Goal: Task Accomplishment & Management: Complete application form

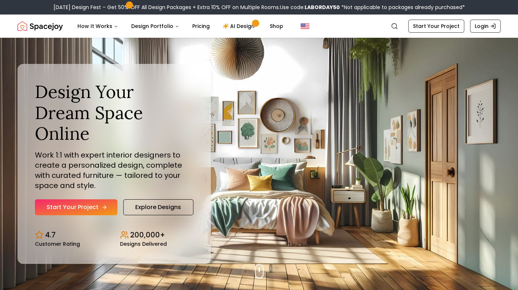
click at [83, 200] on link "Start Your Project" at bounding box center [76, 208] width 82 height 16
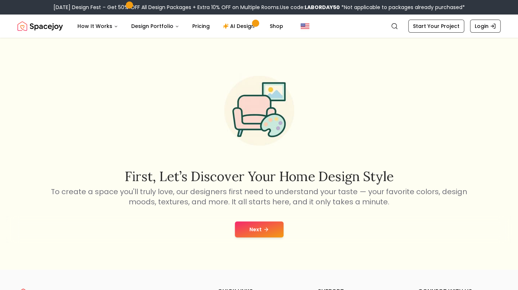
click at [268, 225] on button "Next" at bounding box center [259, 230] width 49 height 16
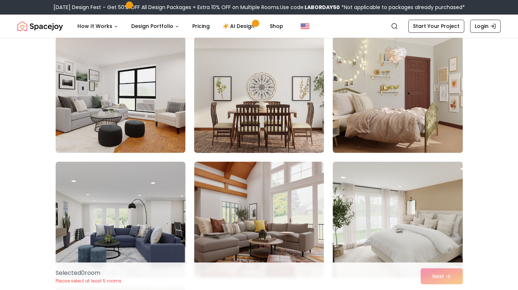
scroll to position [189, 0]
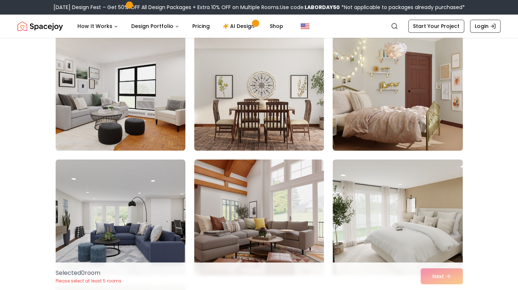
click at [387, 117] on img at bounding box center [397, 93] width 136 height 122
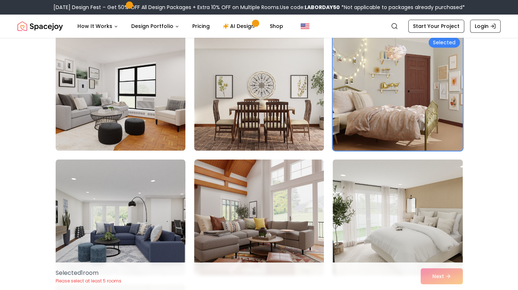
click at [435, 283] on div "Selected 1 room Please select at least 5 rooms Next" at bounding box center [259, 277] width 419 height 28
click at [428, 24] on link "Start Your Project" at bounding box center [436, 26] width 56 height 13
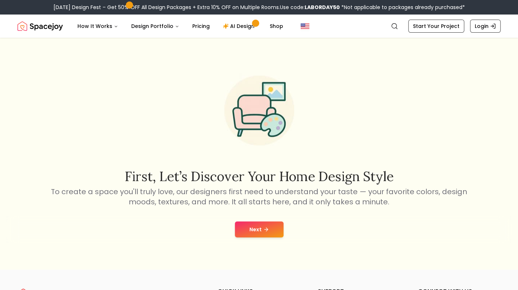
click at [277, 235] on button "Next" at bounding box center [259, 230] width 49 height 16
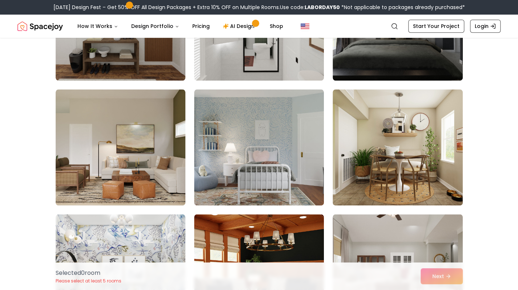
scroll to position [387, 0]
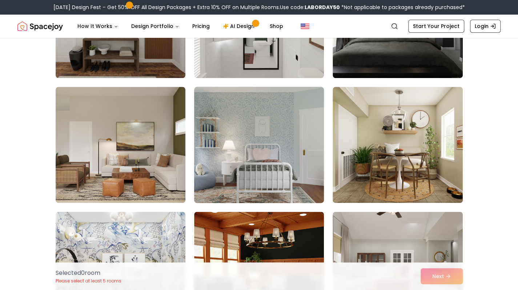
click at [254, 144] on img at bounding box center [259, 145] width 136 height 122
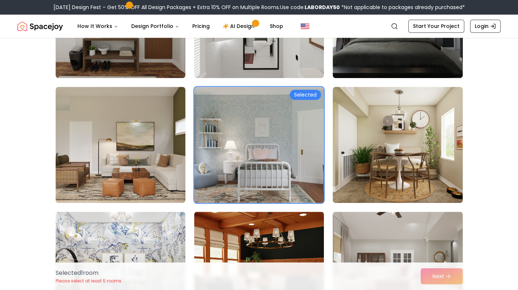
click at [436, 268] on div "Selected 1 room Please select at least 5 rooms Next" at bounding box center [259, 277] width 419 height 28
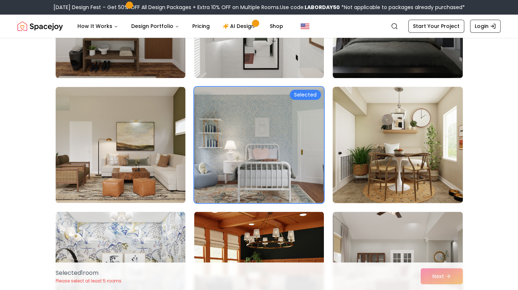
click at [398, 184] on img at bounding box center [397, 145] width 136 height 122
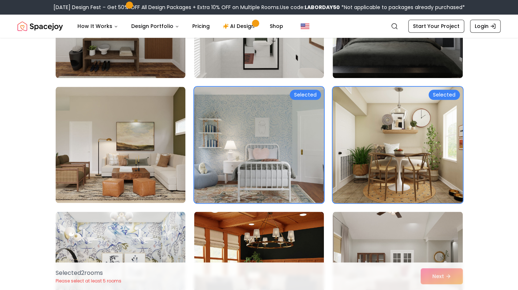
click at [381, 174] on img at bounding box center [397, 145] width 136 height 122
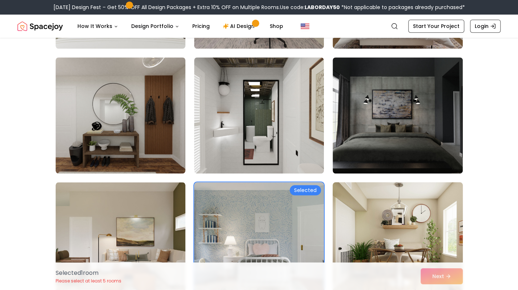
scroll to position [292, 0]
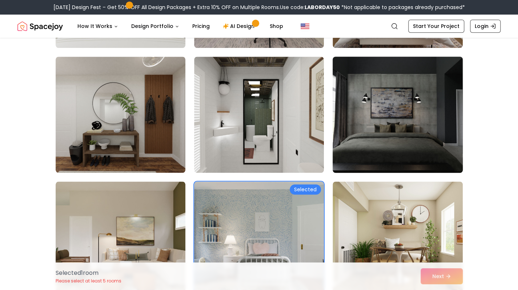
click at [384, 102] on img at bounding box center [397, 115] width 136 height 122
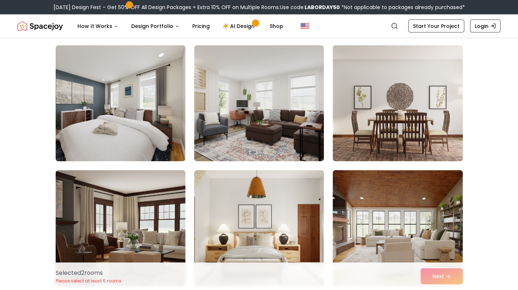
scroll to position [819, 0]
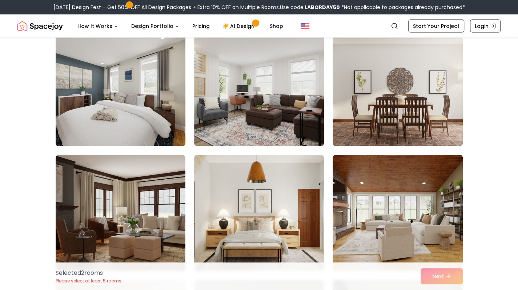
click at [165, 75] on img at bounding box center [120, 88] width 136 height 122
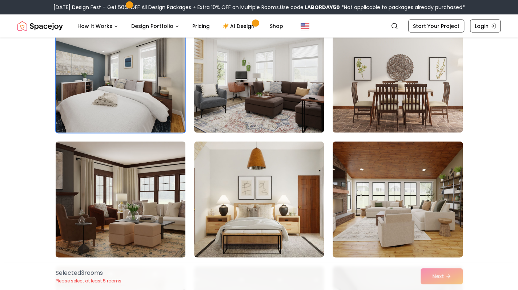
scroll to position [833, 0]
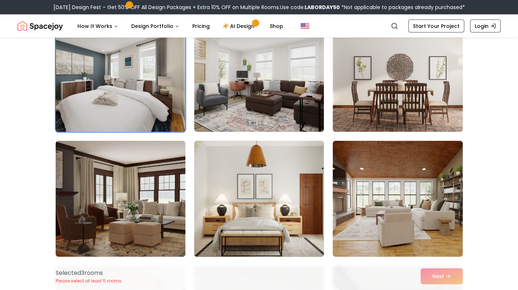
click at [282, 157] on img at bounding box center [259, 199] width 136 height 122
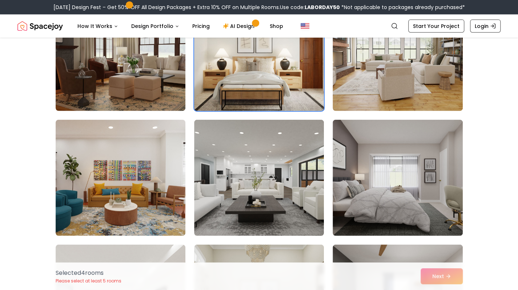
scroll to position [989, 0]
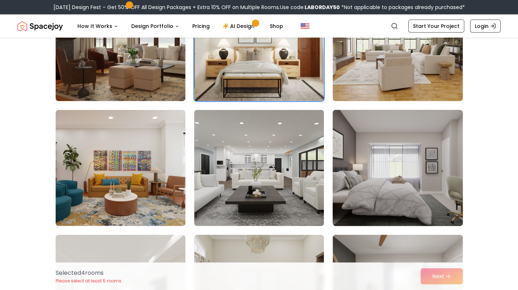
click at [371, 162] on img at bounding box center [397, 168] width 136 height 122
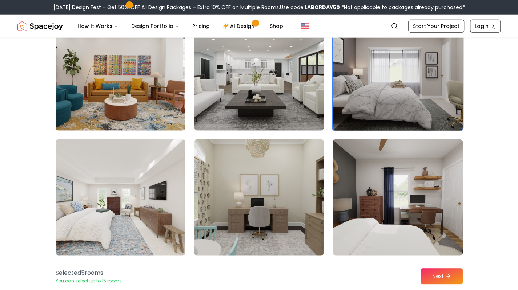
scroll to position [1102, 0]
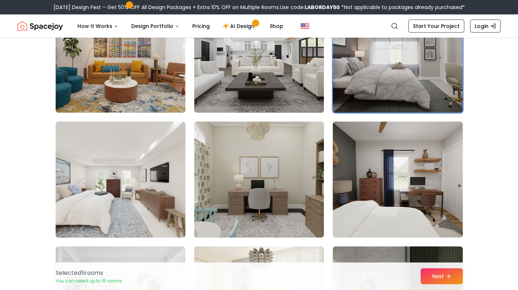
click at [158, 160] on img at bounding box center [120, 180] width 136 height 122
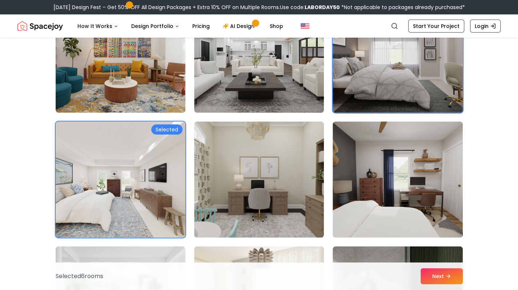
drag, startPoint x: 349, startPoint y: 202, endPoint x: 330, endPoint y: 184, distance: 26.0
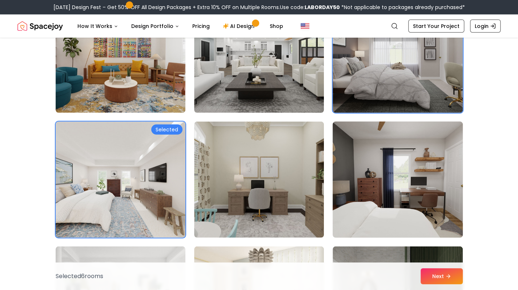
drag, startPoint x: 330, startPoint y: 184, endPoint x: 373, endPoint y: 222, distance: 57.2
click at [373, 222] on img at bounding box center [397, 180] width 136 height 122
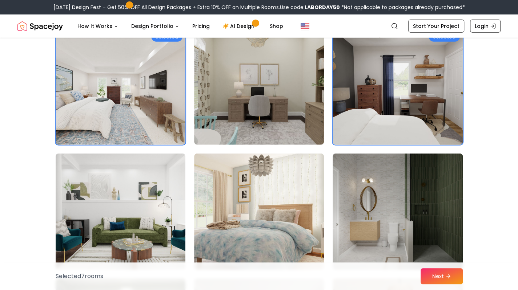
scroll to position [1247, 0]
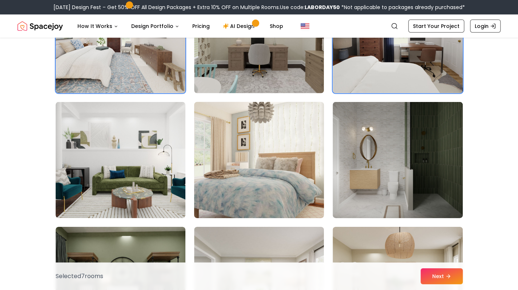
click at [305, 178] on img at bounding box center [259, 160] width 136 height 122
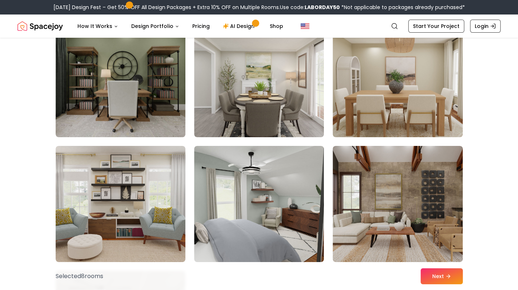
scroll to position [1455, 0]
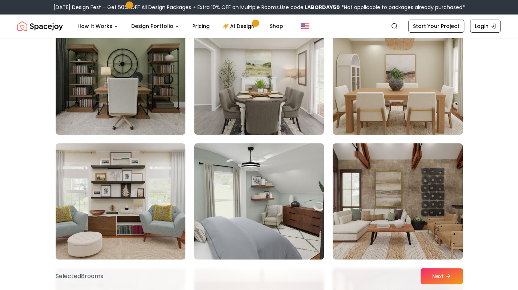
drag, startPoint x: 249, startPoint y: 215, endPoint x: 293, endPoint y: 230, distance: 46.2
click at [293, 230] on img at bounding box center [259, 202] width 136 height 122
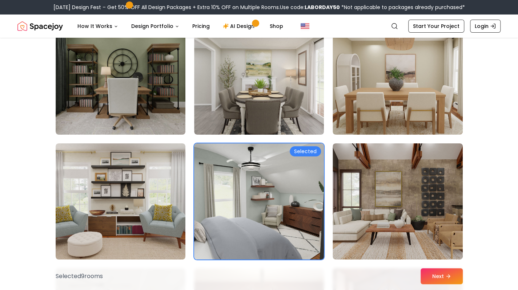
click at [293, 230] on img at bounding box center [259, 202] width 136 height 122
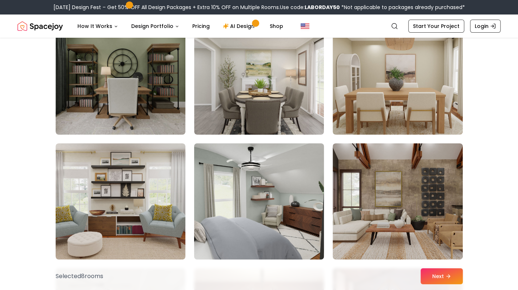
click at [307, 212] on img at bounding box center [259, 202] width 136 height 122
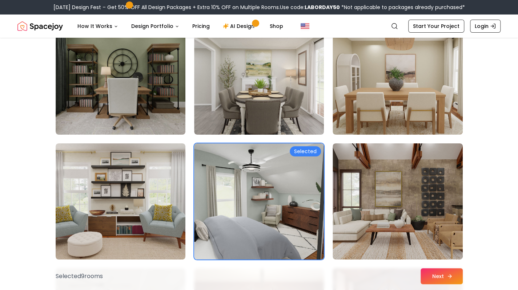
click at [437, 282] on button "Next" at bounding box center [441, 277] width 42 height 16
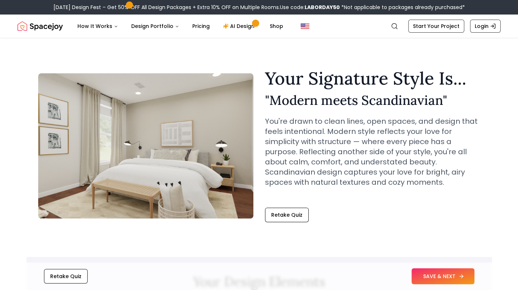
click at [432, 273] on button "SAVE & NEXT" at bounding box center [442, 277] width 63 height 16
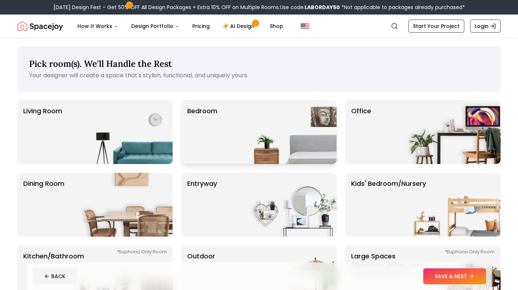
click at [221, 102] on div "Bedroom" at bounding box center [258, 132] width 155 height 64
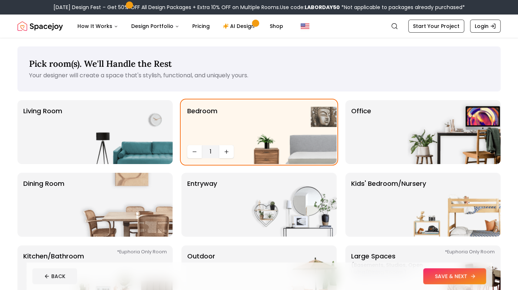
click at [438, 278] on button "SAVE & NEXT" at bounding box center [454, 277] width 63 height 16
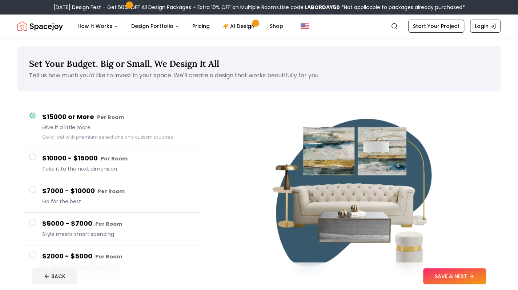
click at [438, 278] on button "SAVE & NEXT" at bounding box center [454, 277] width 63 height 16
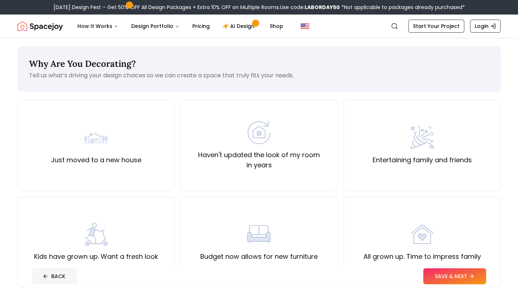
click at [57, 282] on button "BACK" at bounding box center [54, 277] width 45 height 16
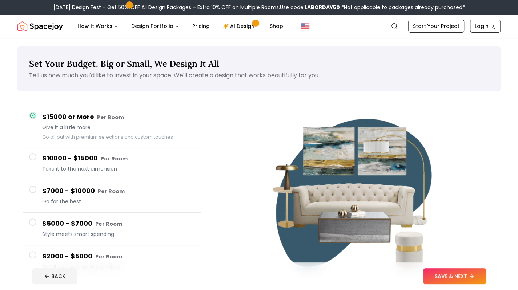
click at [124, 258] on h4 "$2000 - $5000 Per Room" at bounding box center [118, 256] width 153 height 11
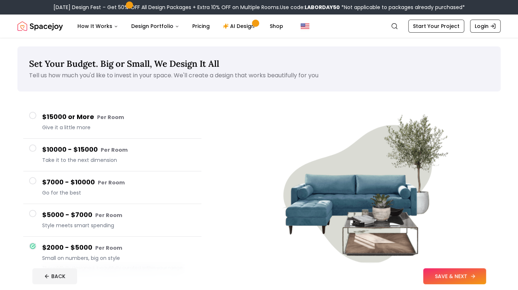
click at [450, 279] on button "SAVE & NEXT" at bounding box center [454, 277] width 63 height 16
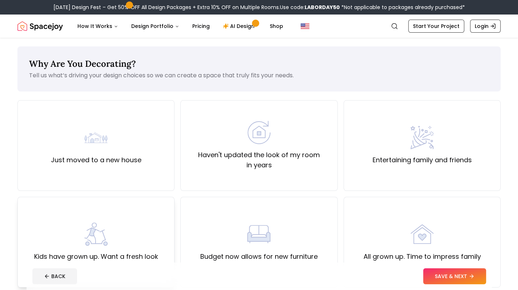
click at [153, 214] on div "Kids have grown up. Want a fresh look" at bounding box center [95, 242] width 157 height 91
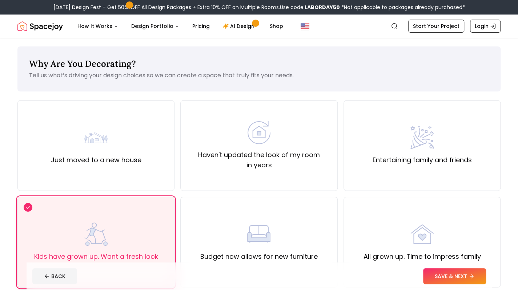
click at [153, 214] on div "Kids have grown up. Want a fresh look" at bounding box center [95, 242] width 157 height 91
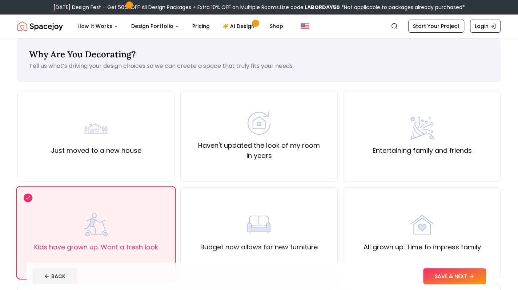
scroll to position [6, 0]
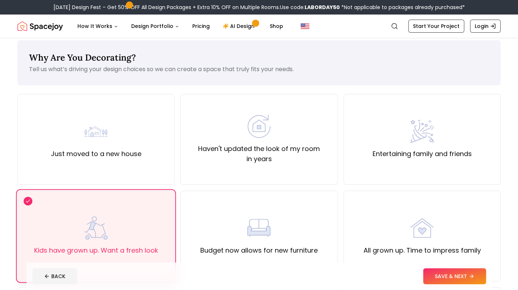
click at [141, 219] on div "Kids have grown up. Want a fresh look" at bounding box center [96, 236] width 124 height 39
click at [132, 186] on div "Just moved to a new house Haven't updated the look of my room in years Entertai…" at bounding box center [258, 284] width 483 height 381
click at [133, 154] on label "Just moved to a new house" at bounding box center [96, 154] width 90 height 10
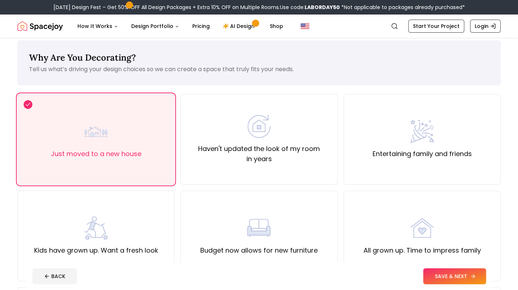
click at [448, 280] on button "SAVE & NEXT" at bounding box center [454, 277] width 63 height 16
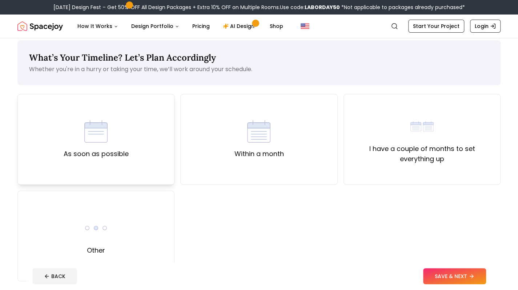
click at [156, 132] on div "As soon as possible" at bounding box center [95, 139] width 157 height 91
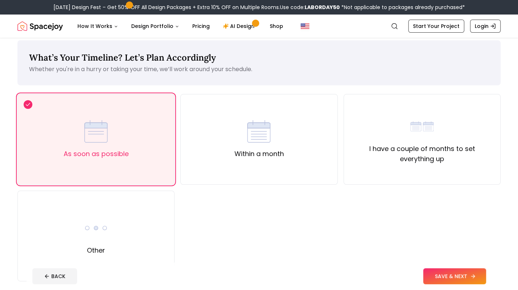
click at [443, 274] on button "SAVE & NEXT" at bounding box center [454, 277] width 63 height 16
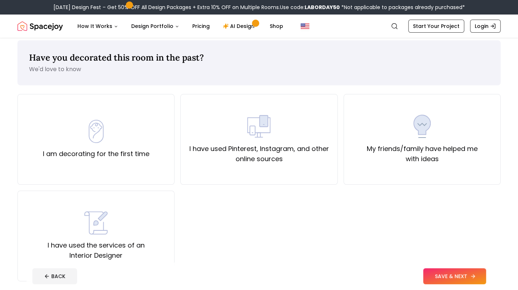
click at [443, 274] on button "SAVE & NEXT" at bounding box center [454, 277] width 63 height 16
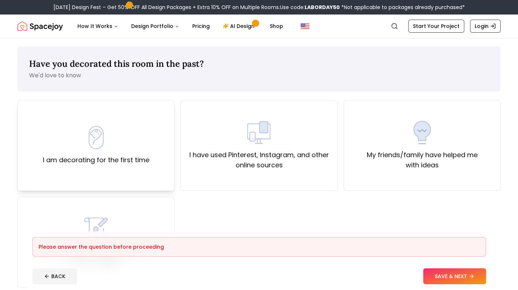
drag, startPoint x: 88, startPoint y: 124, endPoint x: 83, endPoint y: 119, distance: 6.9
click at [83, 119] on div "I am decorating for the first time" at bounding box center [95, 145] width 157 height 91
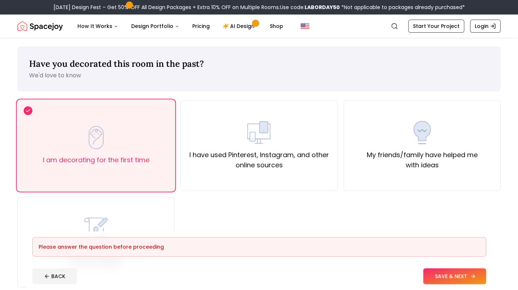
click at [433, 281] on button "SAVE & NEXT" at bounding box center [454, 277] width 63 height 16
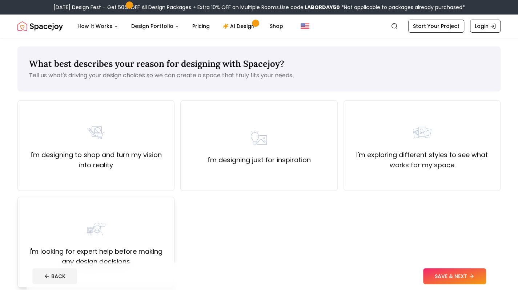
click at [133, 242] on div "I'm looking for expert help before making any design decisions" at bounding box center [96, 242] width 145 height 49
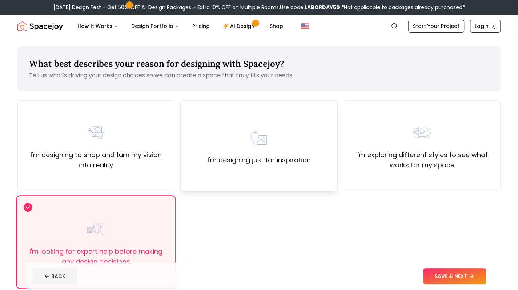
click at [294, 171] on div "I'm designing just for inspiration" at bounding box center [258, 145] width 157 height 91
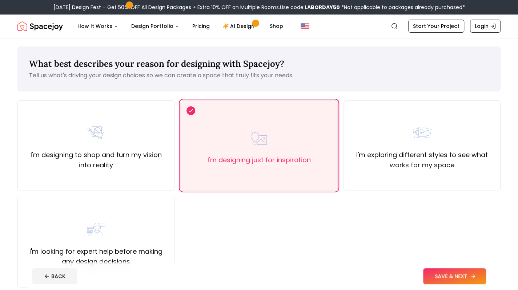
click at [439, 276] on button "SAVE & NEXT" at bounding box center [454, 277] width 63 height 16
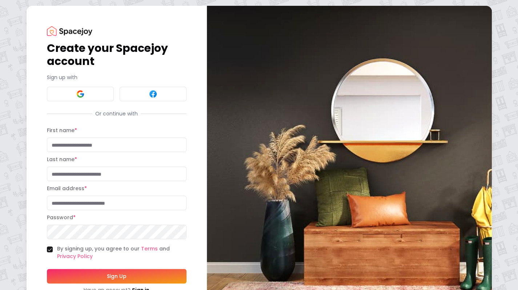
click at [105, 146] on input "First name *" at bounding box center [117, 145] width 140 height 15
type input "****"
click at [102, 176] on input "Last name *" at bounding box center [117, 174] width 140 height 15
type input "*******"
click at [105, 200] on input "Email address *" at bounding box center [117, 203] width 140 height 15
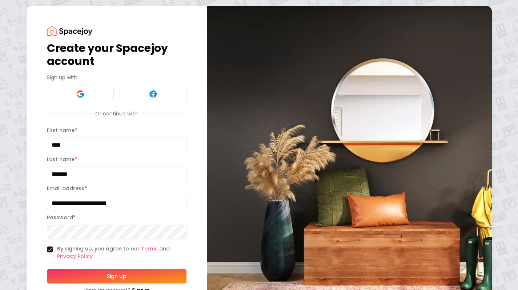
type input "**********"
click at [162, 278] on button "Sign Up" at bounding box center [117, 276] width 140 height 15
click at [152, 275] on button "Sign Up" at bounding box center [117, 276] width 140 height 15
